Goal: Transaction & Acquisition: Purchase product/service

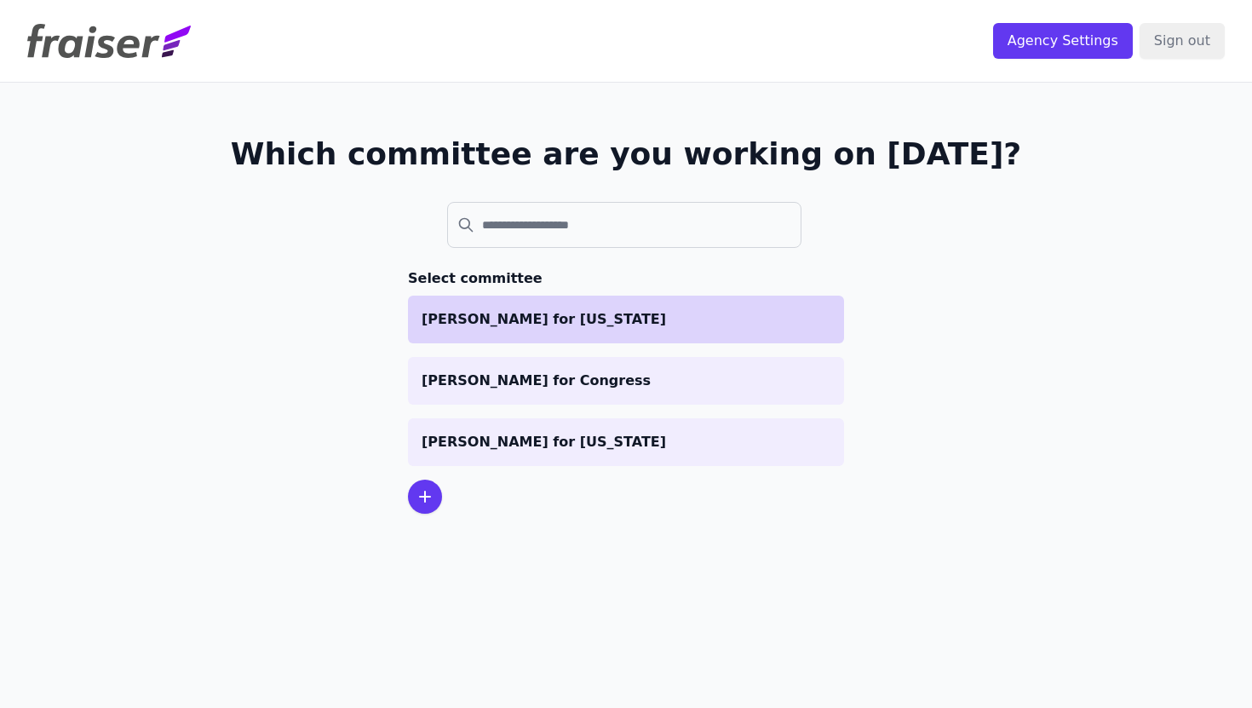
click at [510, 322] on p "Graham for Maine" at bounding box center [625, 319] width 409 height 20
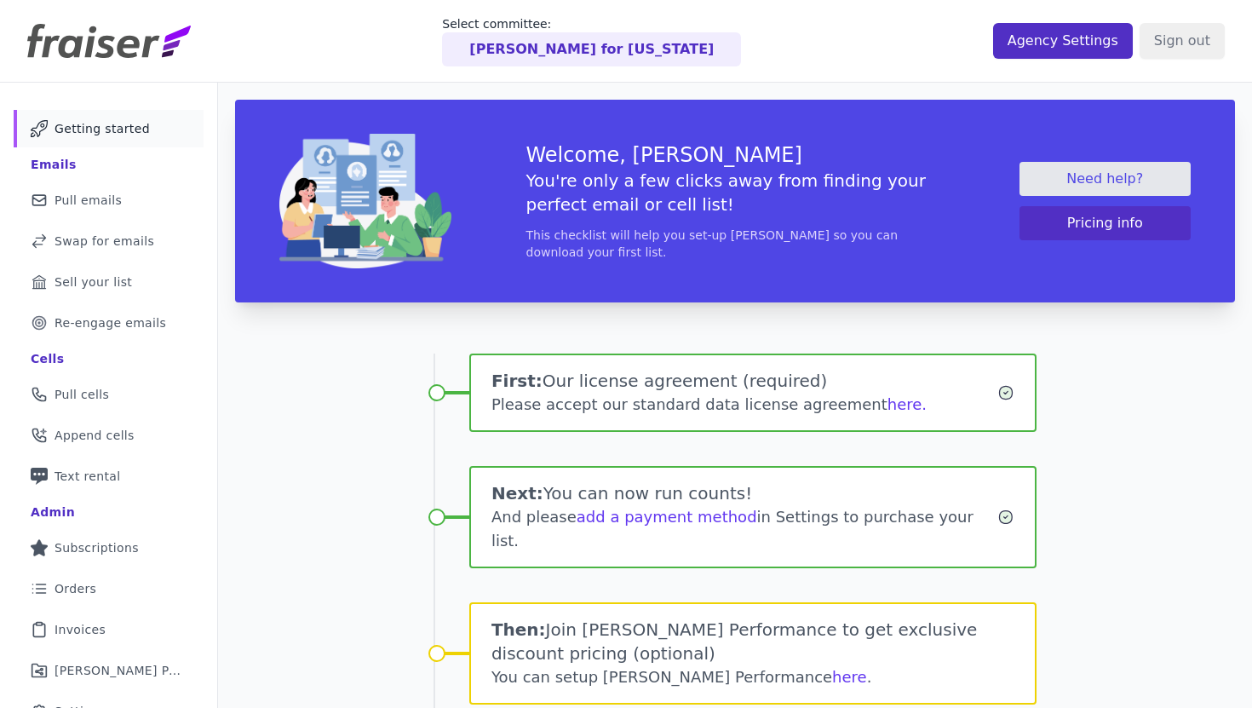
click at [0, 0] on div at bounding box center [0, 0] width 0 height 0
click at [1036, 51] on input "Agency Settings" at bounding box center [1063, 41] width 140 height 36
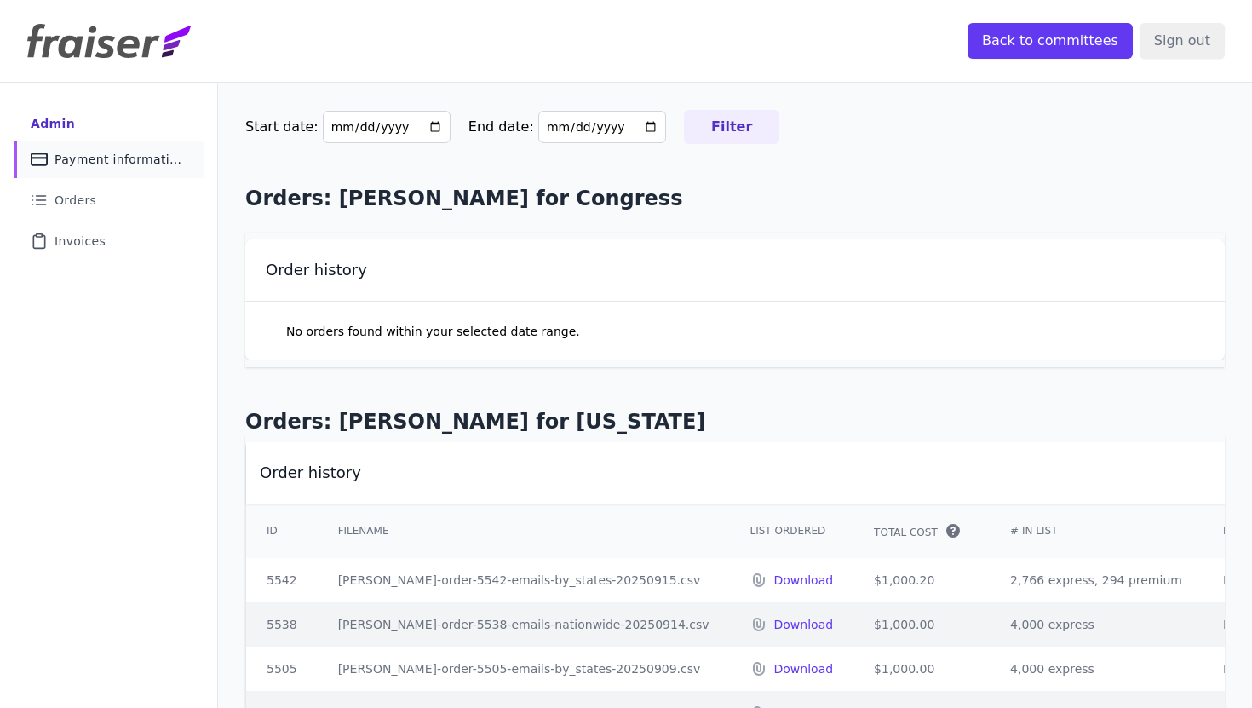
click at [78, 171] on link "Credit Card Icon Outline of a credit card Payment information" at bounding box center [109, 158] width 190 height 37
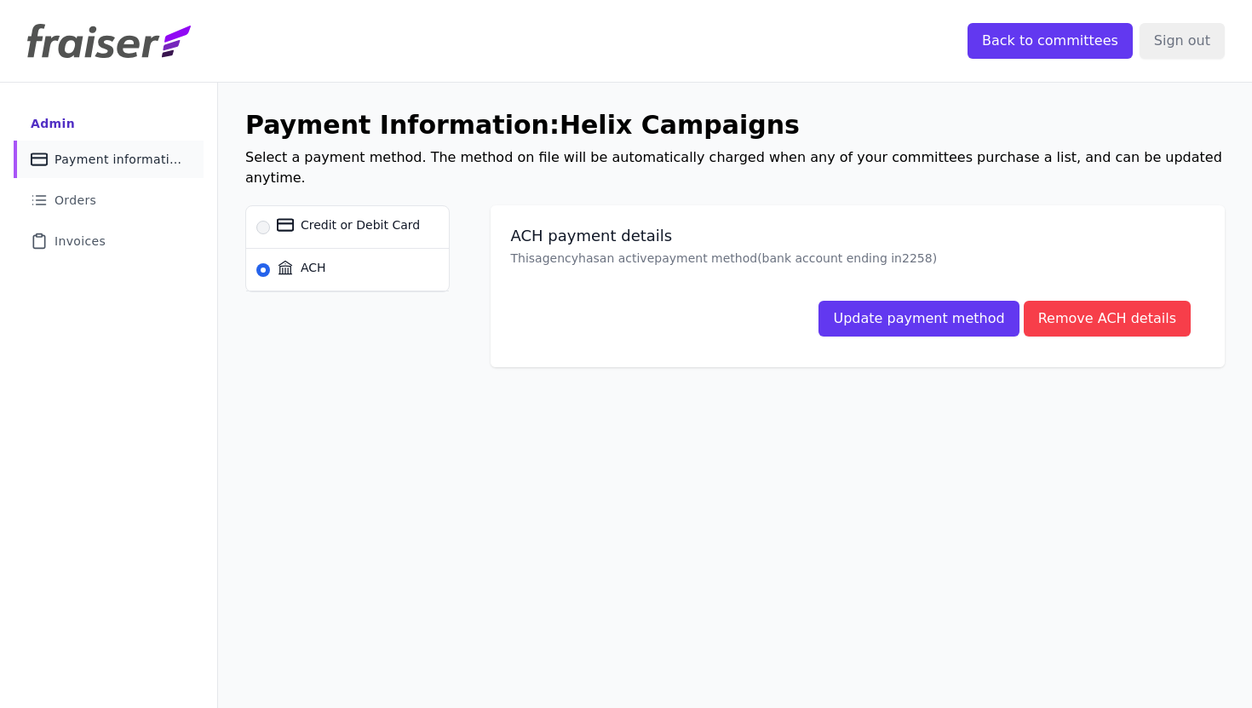
click at [388, 216] on span "Credit or Debit Card" at bounding box center [360, 224] width 119 height 17
click at [270, 221] on input "Credit or Debit Card" at bounding box center [263, 228] width 14 height 14
radio input "true"
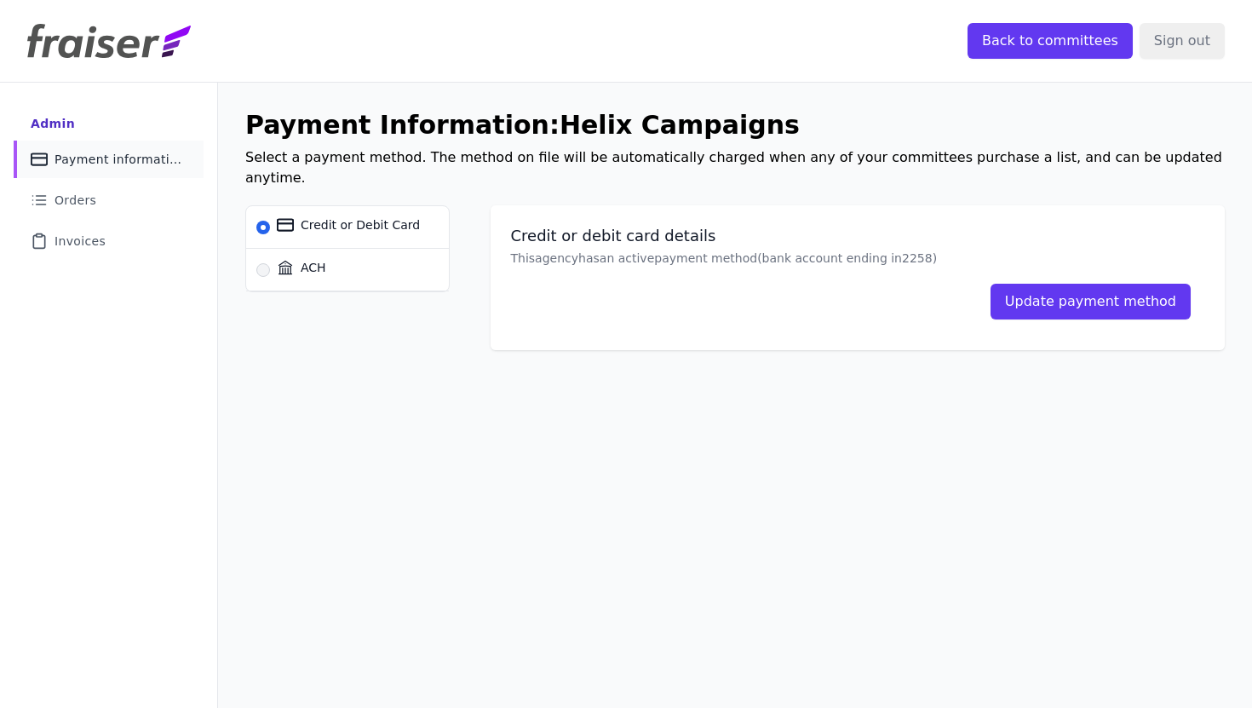
click at [323, 259] on span "ACH" at bounding box center [314, 267] width 26 height 17
click at [270, 263] on input "ACH" at bounding box center [263, 270] width 14 height 14
radio input "true"
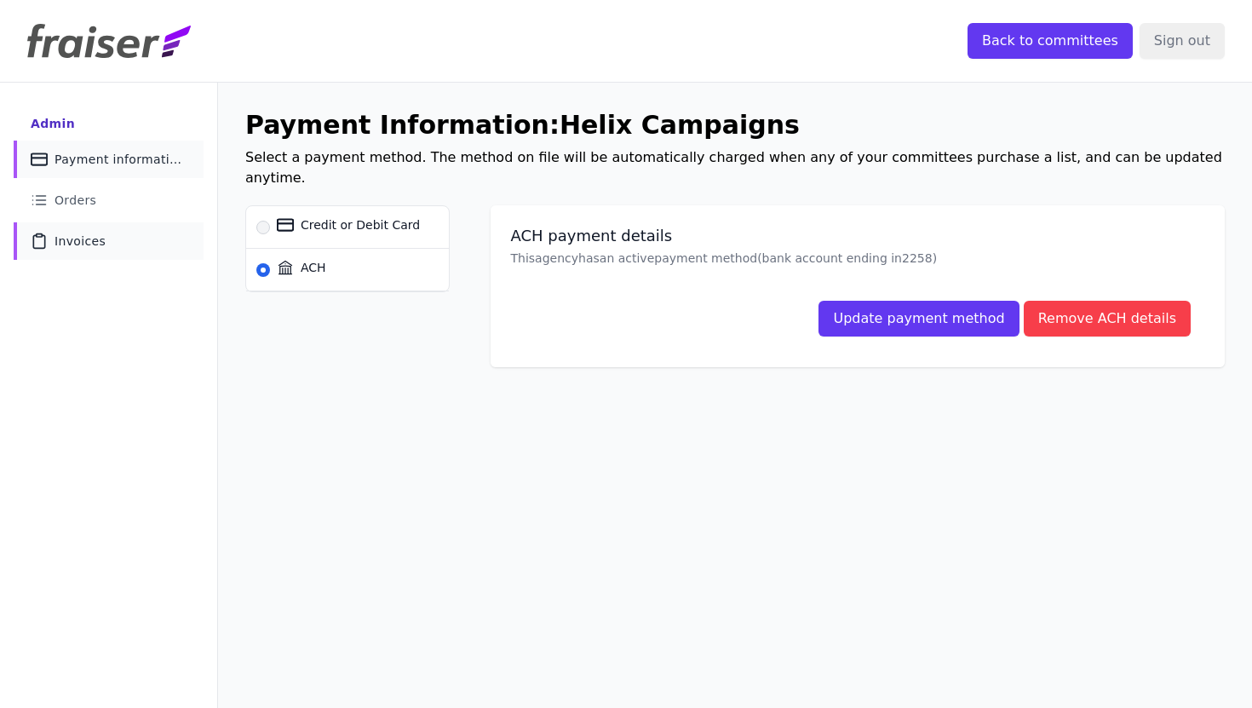
click at [102, 233] on link "Clipboard Icon Outline of a clipboard Invoices" at bounding box center [109, 240] width 190 height 37
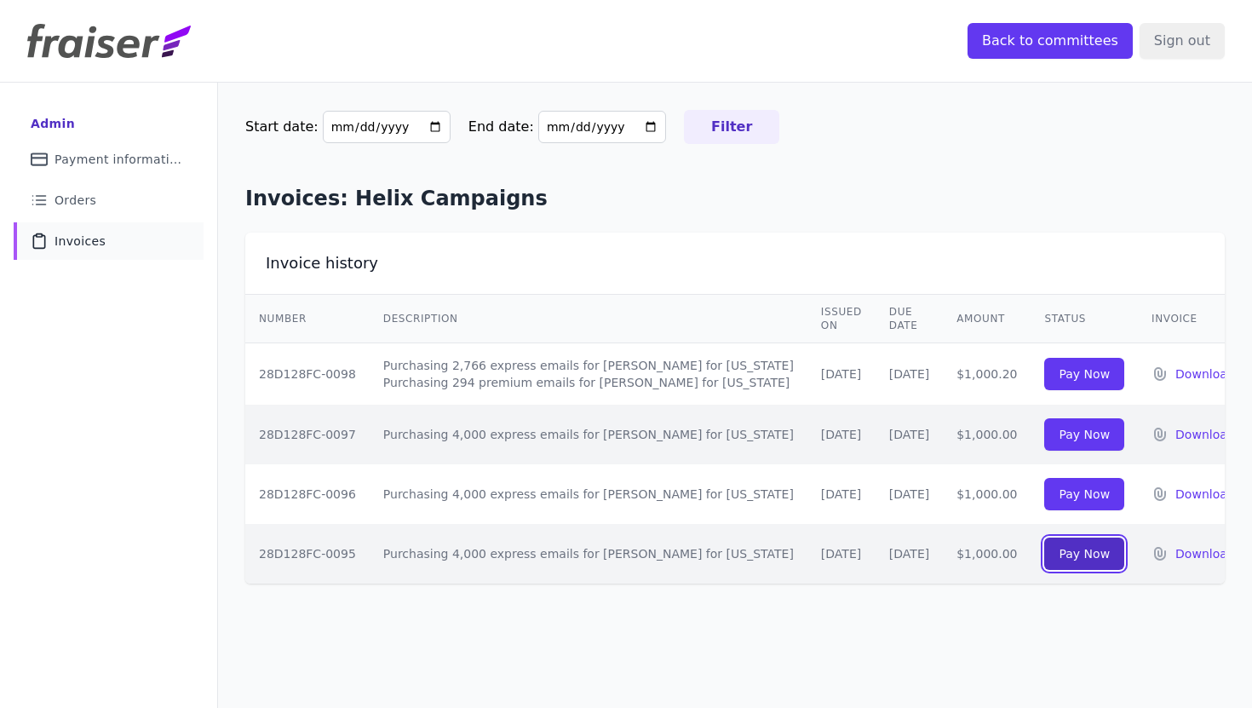
click at [1051, 544] on input "Pay Now" at bounding box center [1084, 553] width 80 height 32
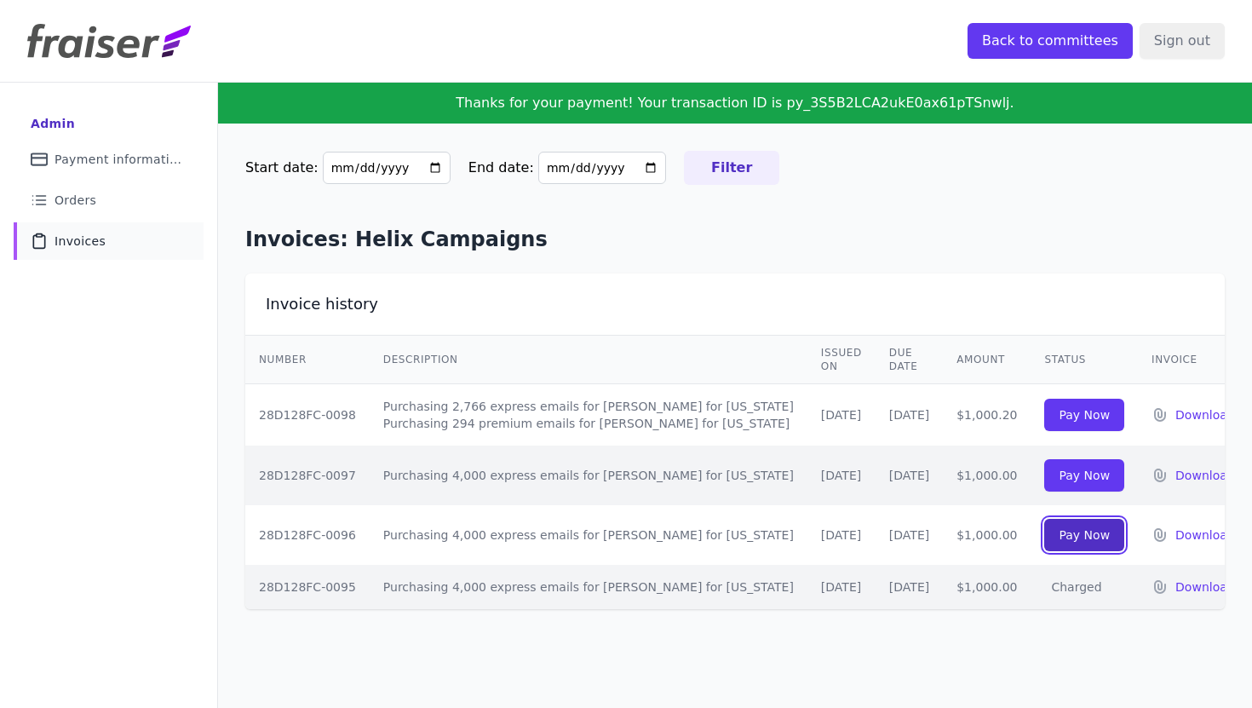
click at [1053, 521] on input "Pay Now" at bounding box center [1084, 535] width 80 height 32
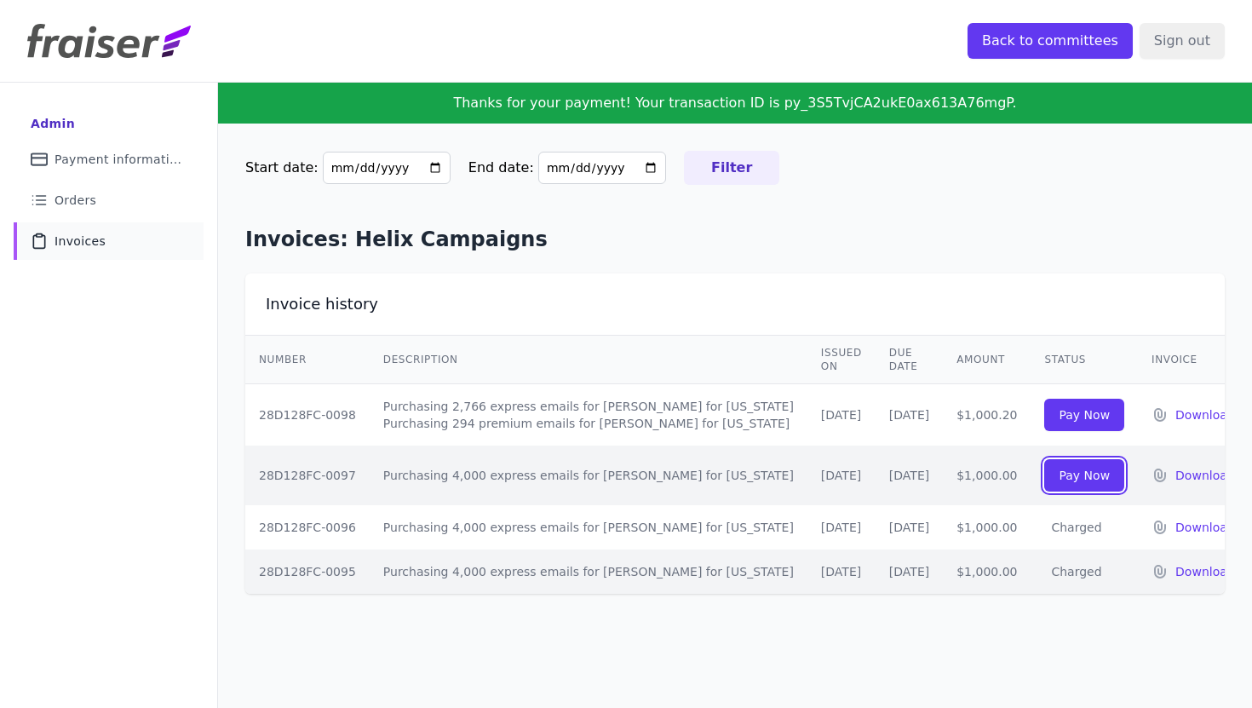
click at [1066, 460] on input "Pay Now" at bounding box center [1084, 475] width 80 height 32
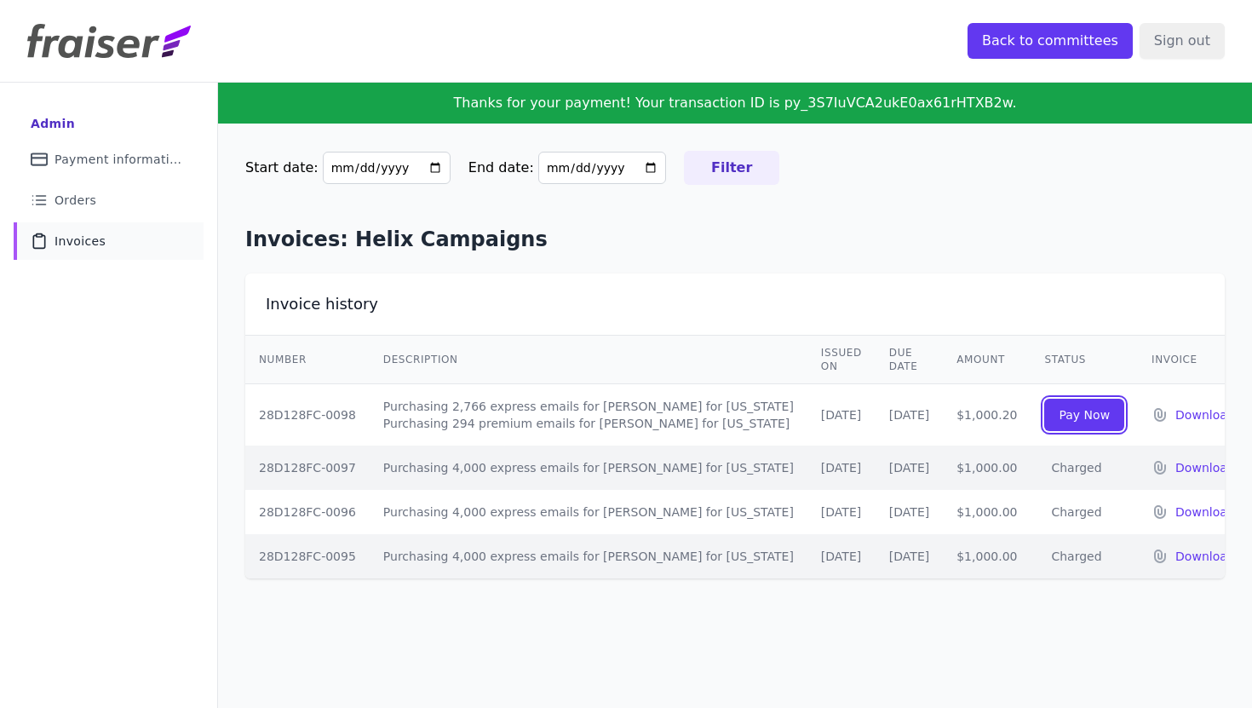
click at [1065, 403] on input "Pay Now" at bounding box center [1084, 414] width 80 height 32
